Goal: Task Accomplishment & Management: Manage account settings

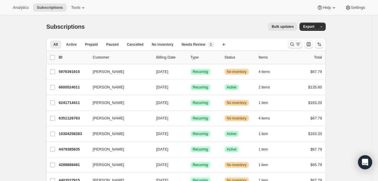
click at [292, 44] on icon "Search and filter results" at bounding box center [292, 44] width 6 height 6
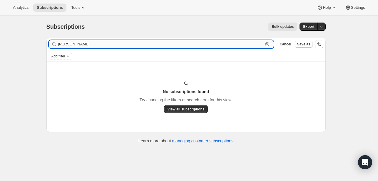
click at [186, 43] on input "[PERSON_NAME]" at bounding box center [160, 44] width 205 height 8
drag, startPoint x: 174, startPoint y: 44, endPoint x: 54, endPoint y: 44, distance: 119.8
click at [54, 44] on div "[PERSON_NAME] Clear" at bounding box center [161, 44] width 225 height 8
paste input "6162940139"
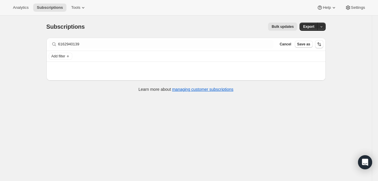
click at [59, 45] on div "6162940139 Clear" at bounding box center [161, 44] width 225 height 8
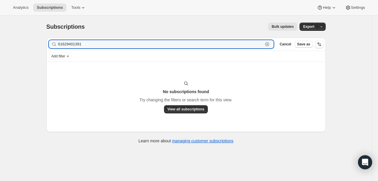
type input "6162940139"
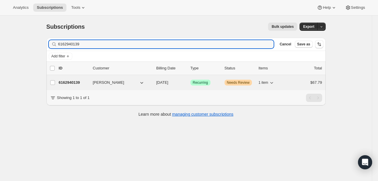
click at [73, 82] on p "6162940139" at bounding box center [73, 83] width 29 height 6
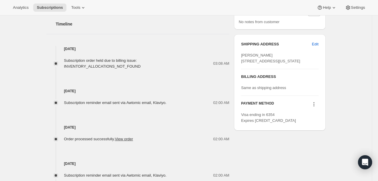
scroll to position [264, 0]
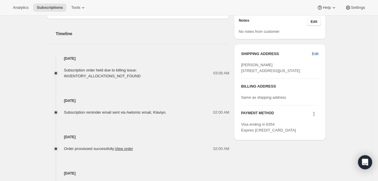
click at [316, 54] on span "Edit" at bounding box center [315, 54] width 6 height 6
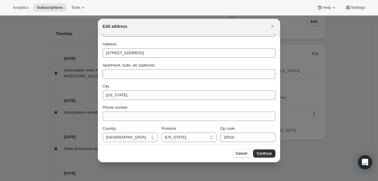
scroll to position [42, 0]
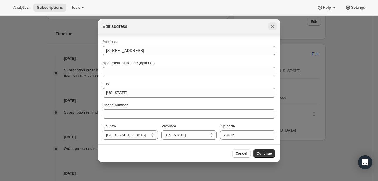
click at [272, 27] on icon "Close" at bounding box center [272, 26] width 6 height 6
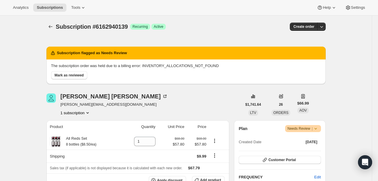
scroll to position [264, 0]
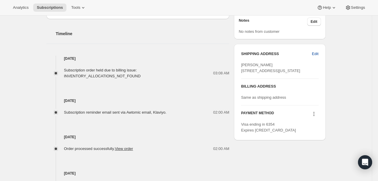
click at [315, 54] on span "Edit" at bounding box center [315, 54] width 6 height 6
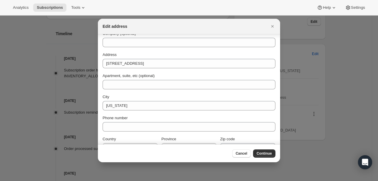
scroll to position [42, 0]
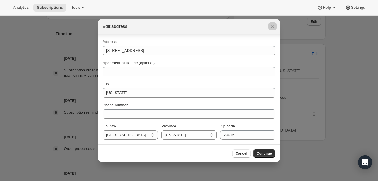
click at [305, 97] on div at bounding box center [189, 90] width 378 height 181
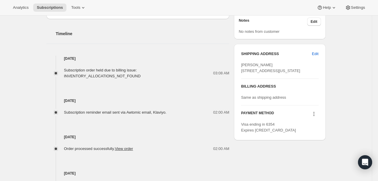
click at [282, 73] on span "[PERSON_NAME] [STREET_ADDRESS][US_STATE]" at bounding box center [270, 68] width 59 height 10
copy span "20016"
click at [316, 55] on span "Edit" at bounding box center [315, 54] width 6 height 6
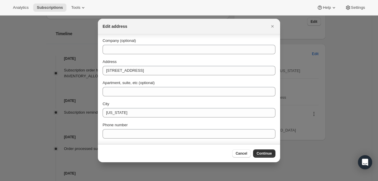
scroll to position [42, 0]
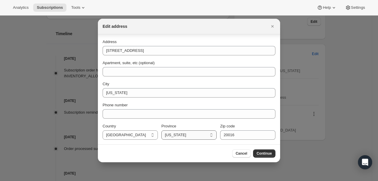
click at [209, 135] on select "[US_STATE] [US_STATE] [US_STATE] [US_STATE] [US_STATE] [US_STATE] [US_STATE] [U…" at bounding box center [188, 135] width 55 height 9
click at [250, 30] on div "Edit address" at bounding box center [189, 27] width 182 height 16
click at [274, 25] on icon "Close" at bounding box center [272, 26] width 6 height 6
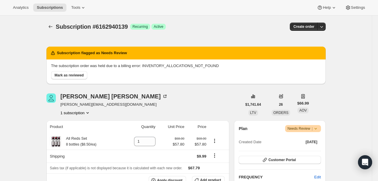
scroll to position [264, 0]
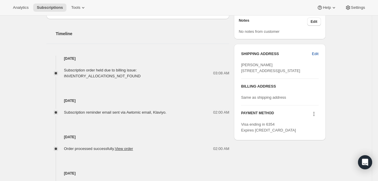
click at [316, 51] on span "Edit" at bounding box center [315, 54] width 6 height 6
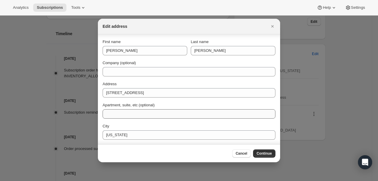
scroll to position [42, 0]
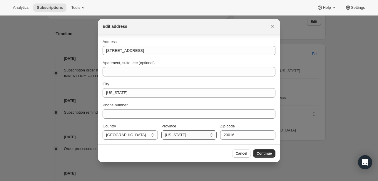
click at [209, 137] on select "[US_STATE] [US_STATE] [US_STATE] [US_STATE] [US_STATE] [US_STATE] [US_STATE] [U…" at bounding box center [188, 135] width 55 height 9
click at [256, 60] on div "Apartment, suite, etc (optional)" at bounding box center [188, 63] width 173 height 6
click at [273, 27] on icon "Close" at bounding box center [272, 26] width 6 height 6
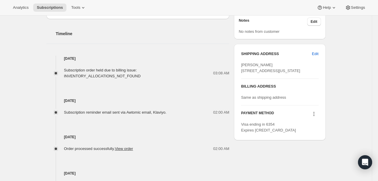
click at [22, 106] on div "Subscription #6162940139. This page is ready Subscription #6162940139 Success R…" at bounding box center [185, 5] width 371 height 509
click at [320, 52] on button "Edit" at bounding box center [315, 53] width 14 height 9
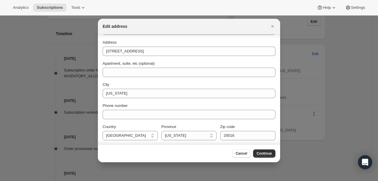
scroll to position [42, 0]
click at [209, 134] on select "[US_STATE] [US_STATE] [US_STATE] [US_STATE] [US_STATE] [US_STATE] [US_STATE] [U…" at bounding box center [188, 135] width 55 height 9
click at [23, 101] on div at bounding box center [189, 90] width 378 height 181
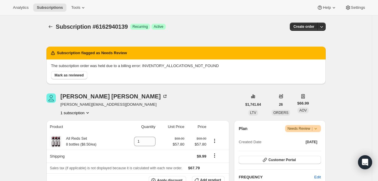
scroll to position [264, 0]
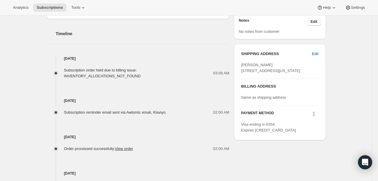
click at [318, 55] on span "Edit" at bounding box center [315, 54] width 6 height 6
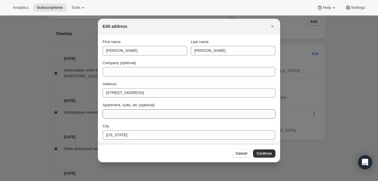
scroll to position [42, 0]
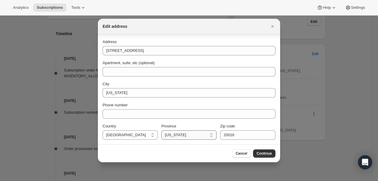
click at [209, 133] on select "[US_STATE] [US_STATE] [US_STATE] [US_STATE] [US_STATE] [US_STATE] [US_STATE] [U…" at bounding box center [188, 135] width 55 height 9
click at [45, 80] on div at bounding box center [189, 90] width 378 height 181
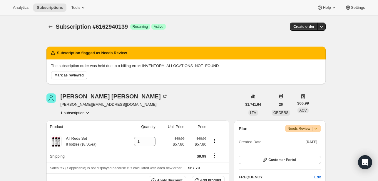
scroll to position [264, 0]
